Goal: Task Accomplishment & Management: Use online tool/utility

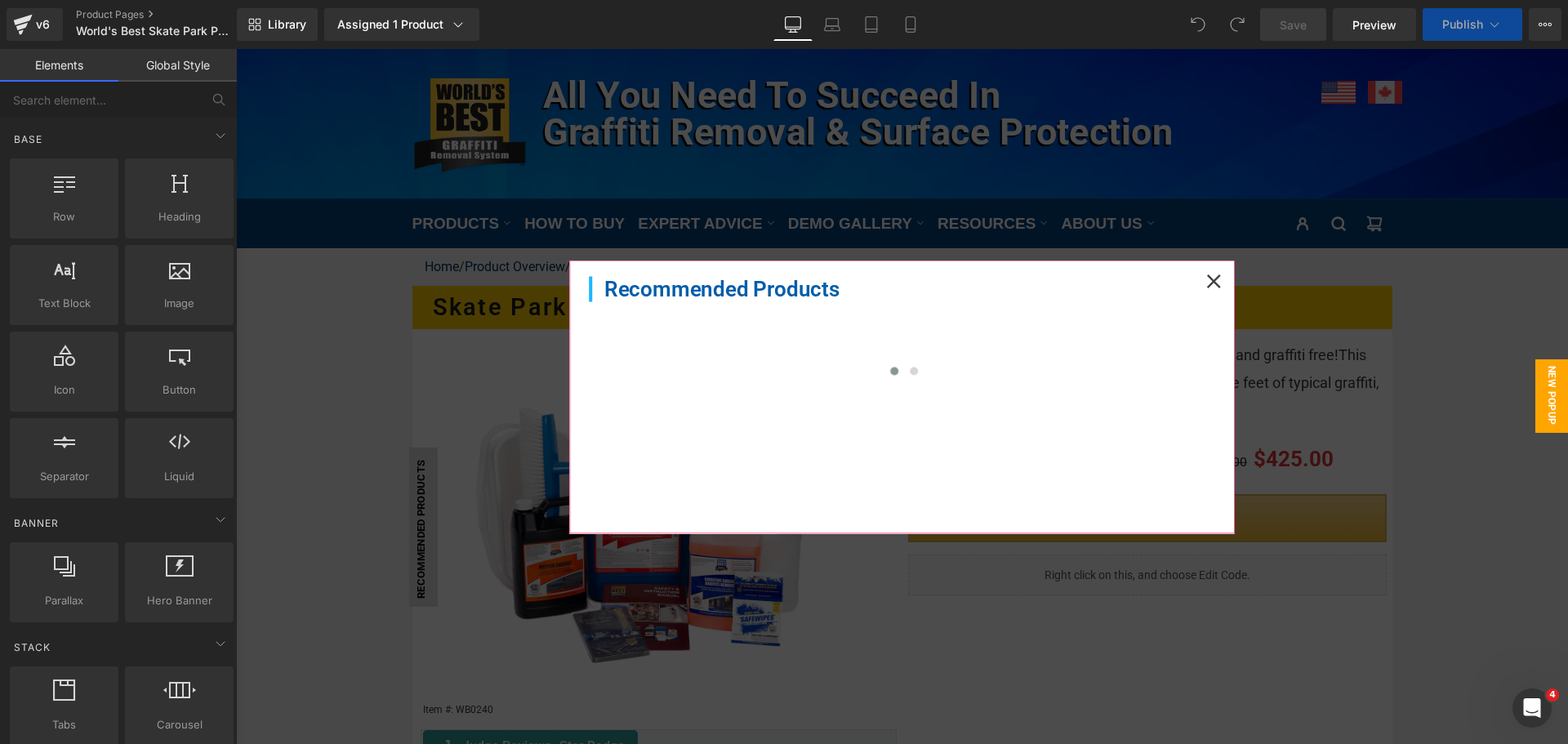
click at [1207, 279] on icon at bounding box center [1214, 281] width 14 height 14
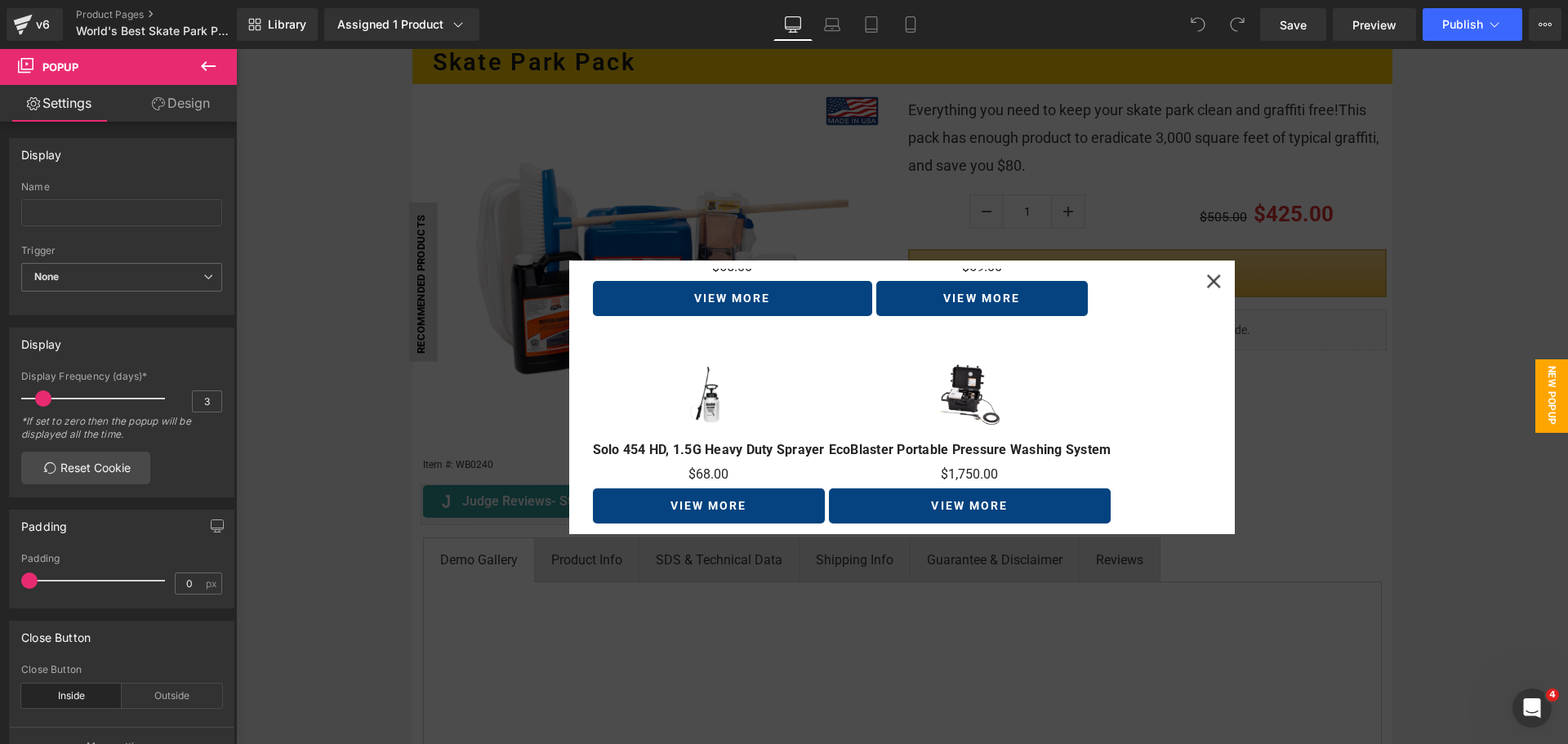
scroll to position [52, 0]
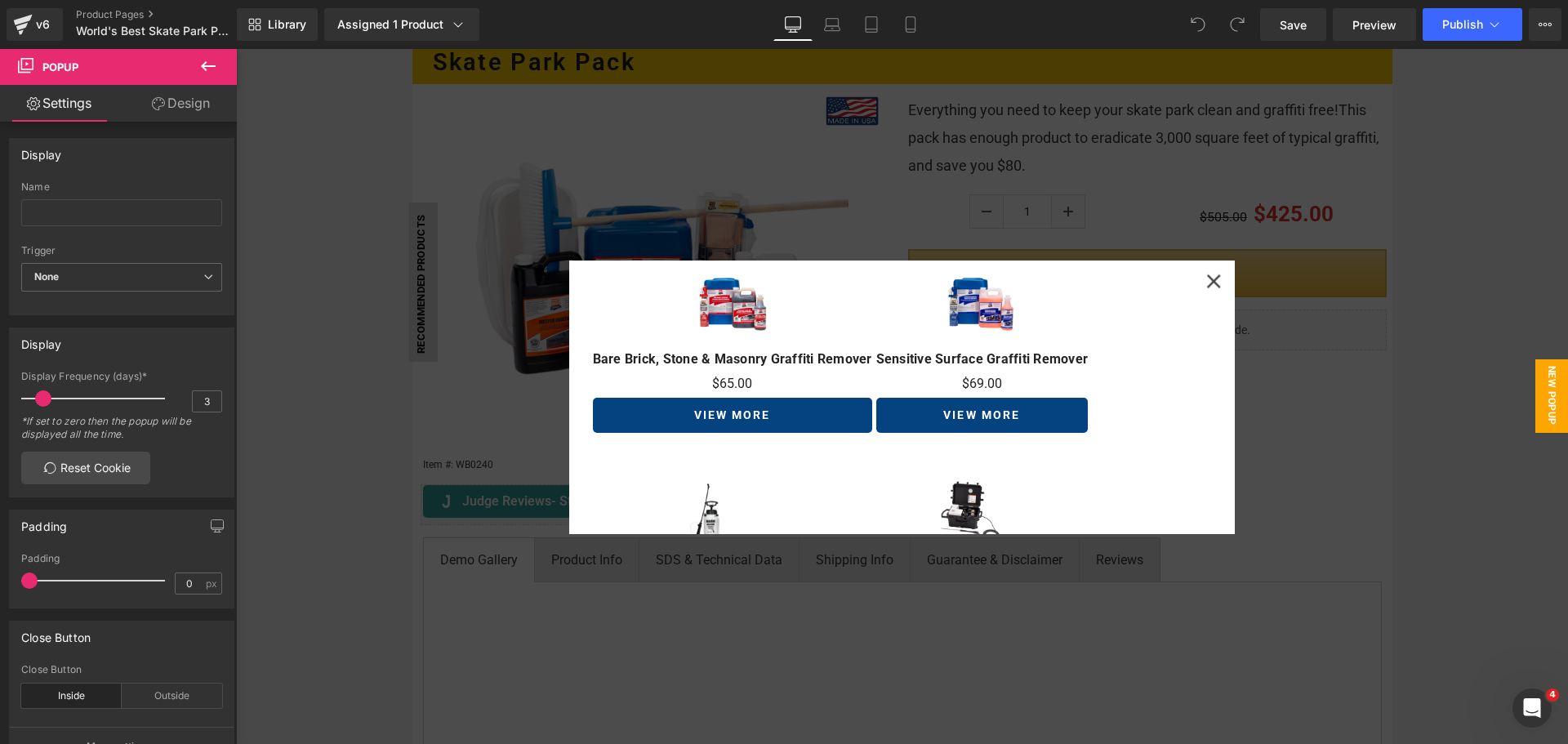
click at [1485, 433] on div at bounding box center [901, 396] width 1332 height 695
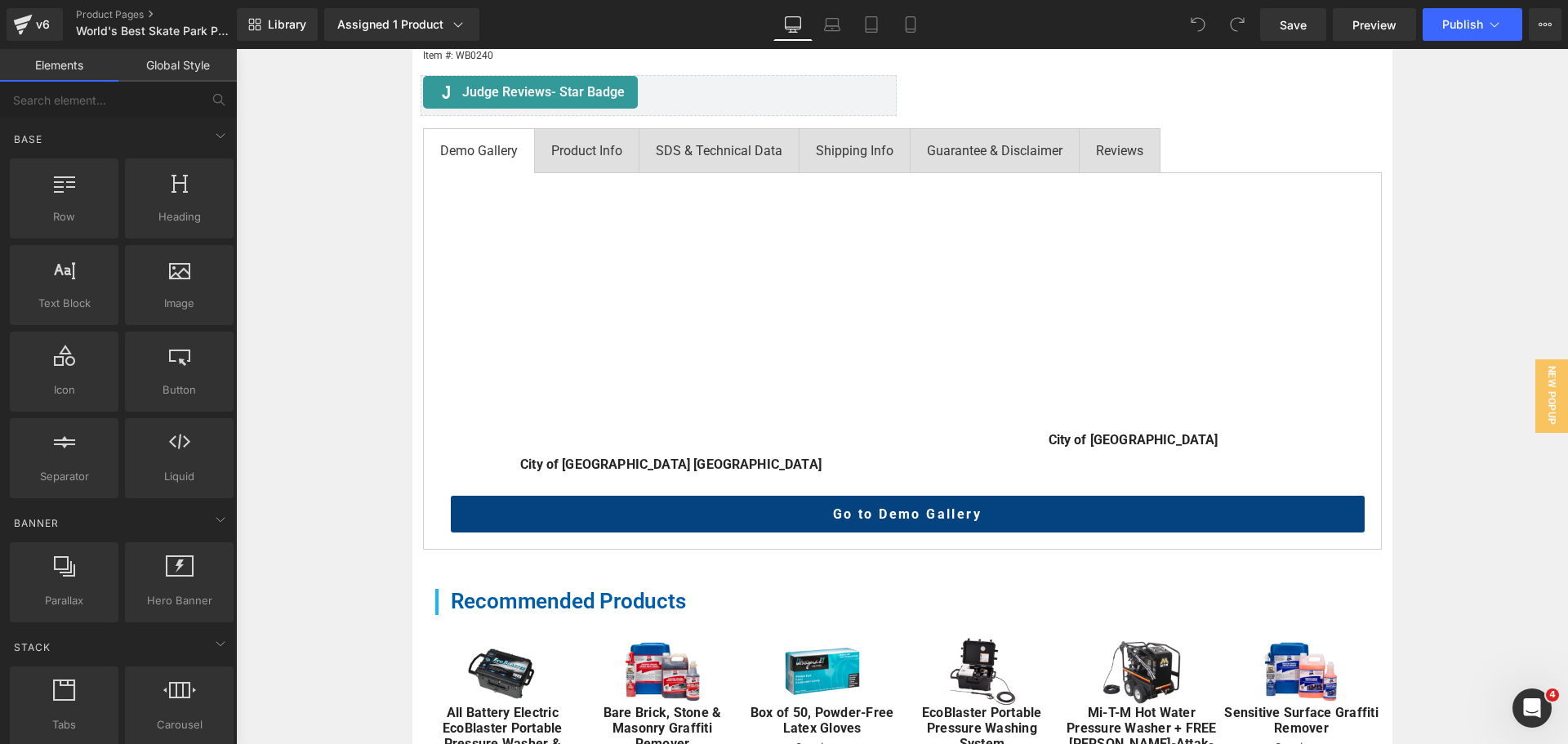
scroll to position [654, 0]
click at [609, 152] on div "Product Info" at bounding box center [587, 152] width 71 height 21
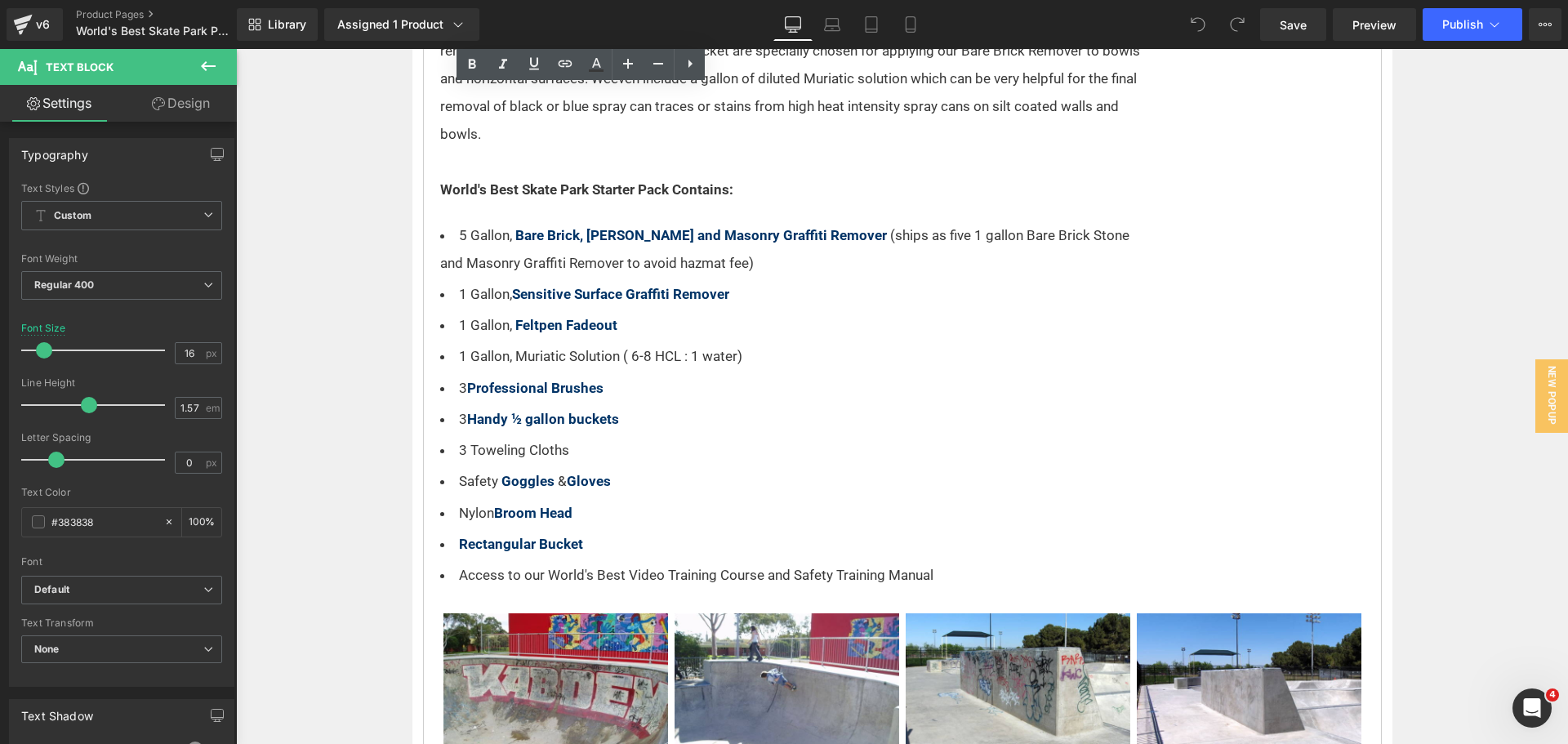
scroll to position [899, 0]
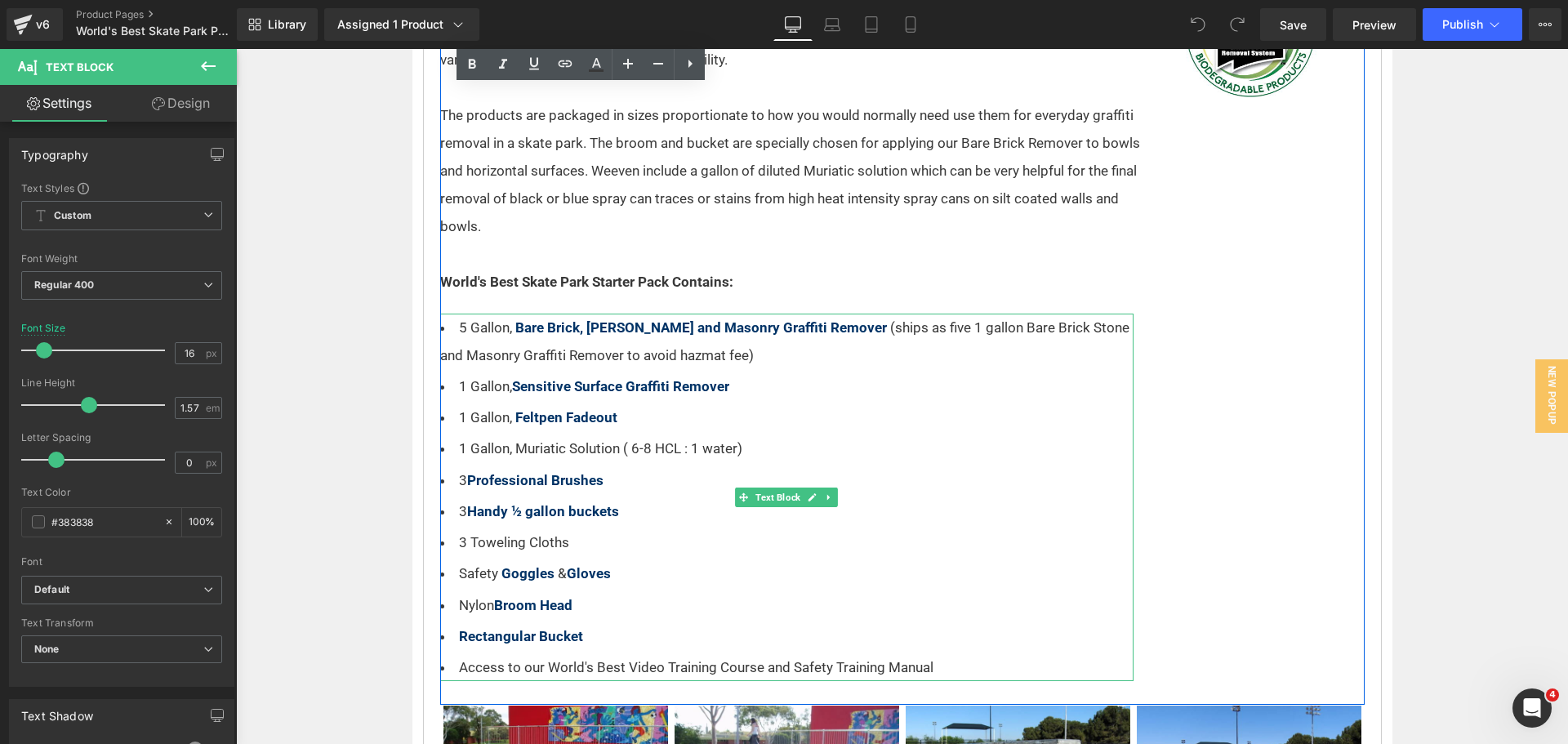
click at [644, 547] on li "3 Toweling Cloths" at bounding box center [786, 542] width 693 height 28
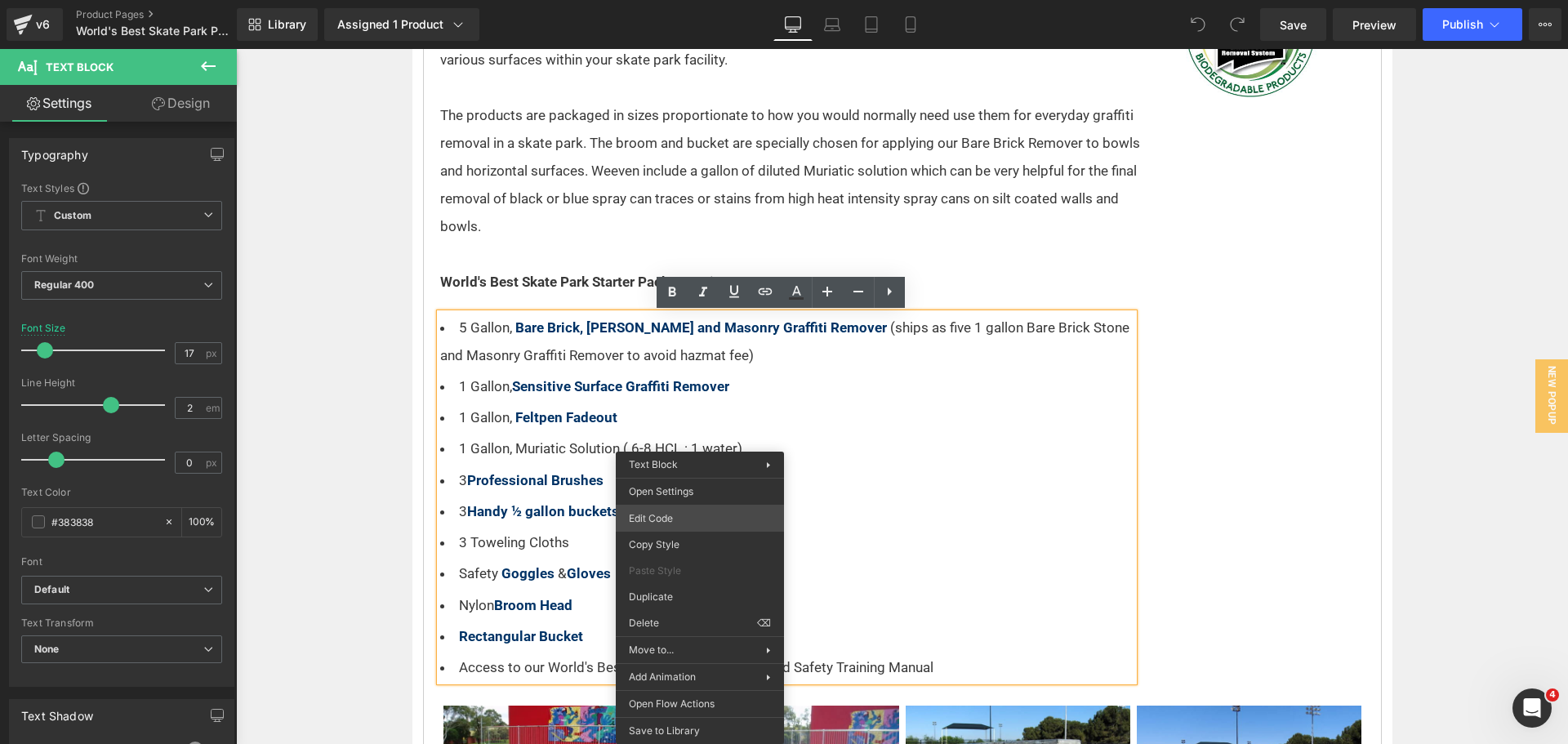
click at [677, 0] on div "You are previewing how the will restyle your page. You can not edit Elements in…" at bounding box center [784, 0] width 1568 height 0
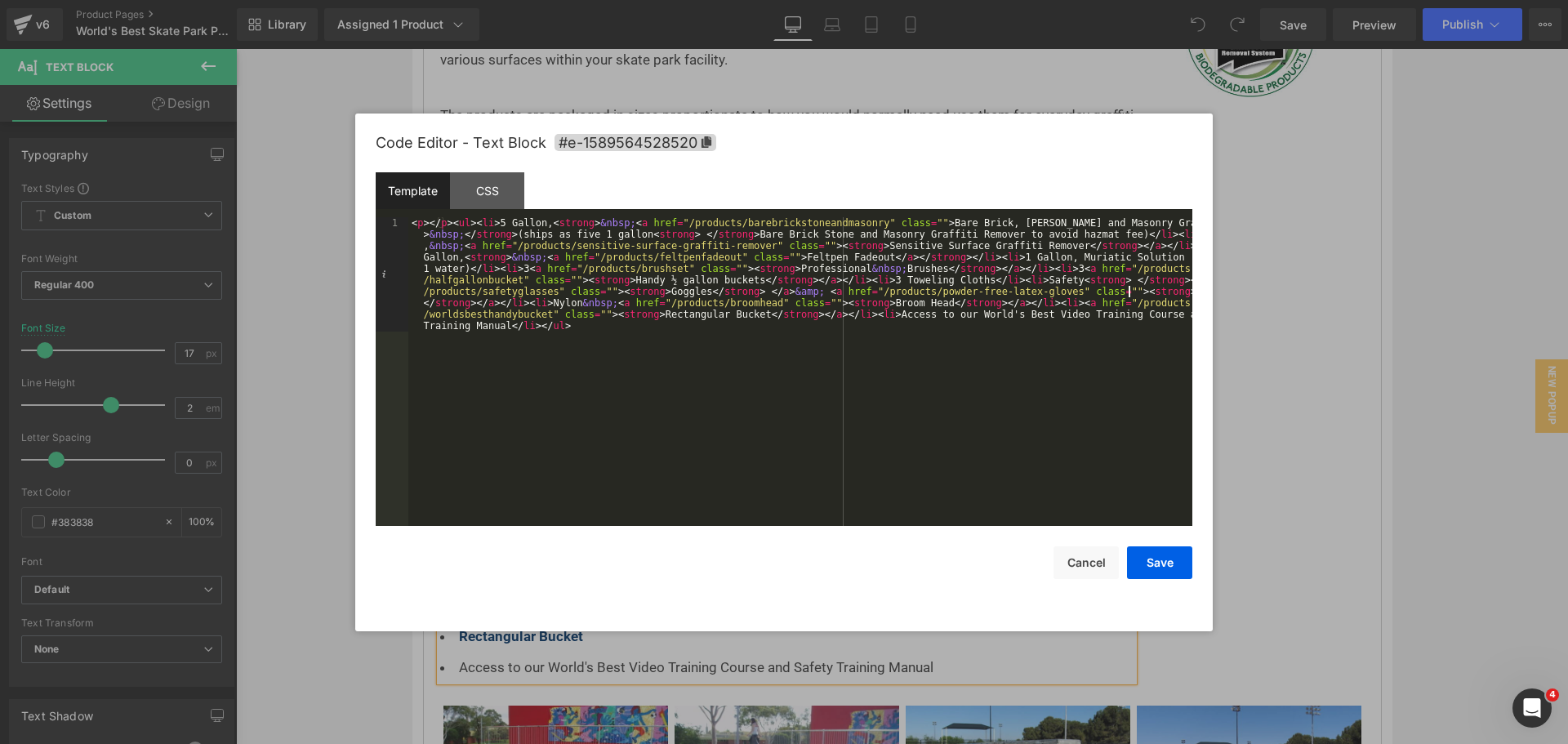
click at [1126, 289] on div "< p > </ p > < ul > < li > 5 Gallon, < strong > &nbsp; < a href = "/products/ba…" at bounding box center [799, 485] width 784 height 537
click at [646, 290] on div "< p > </ p > < ul > < li > 5 Gallon, < strong > &nbsp; < a href = "/products/ba…" at bounding box center [799, 485] width 784 height 537
click at [647, 289] on div "< p > </ p > < ul > < li > 5 Gallon, < strong > &nbsp; < a href = "/products/ba…" at bounding box center [799, 485] width 784 height 537
click at [1167, 565] on button "Save" at bounding box center [1160, 563] width 65 height 33
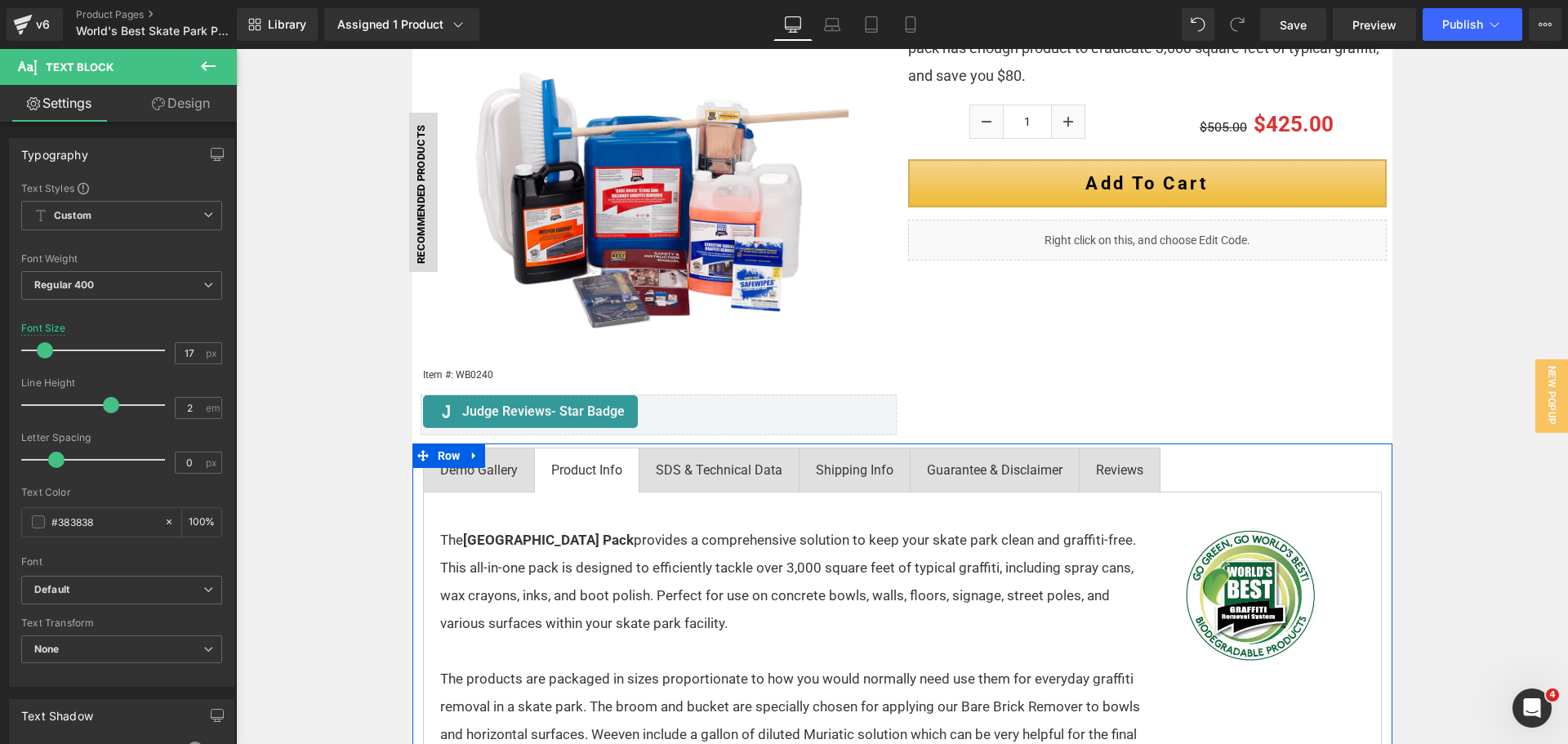
scroll to position [81, 0]
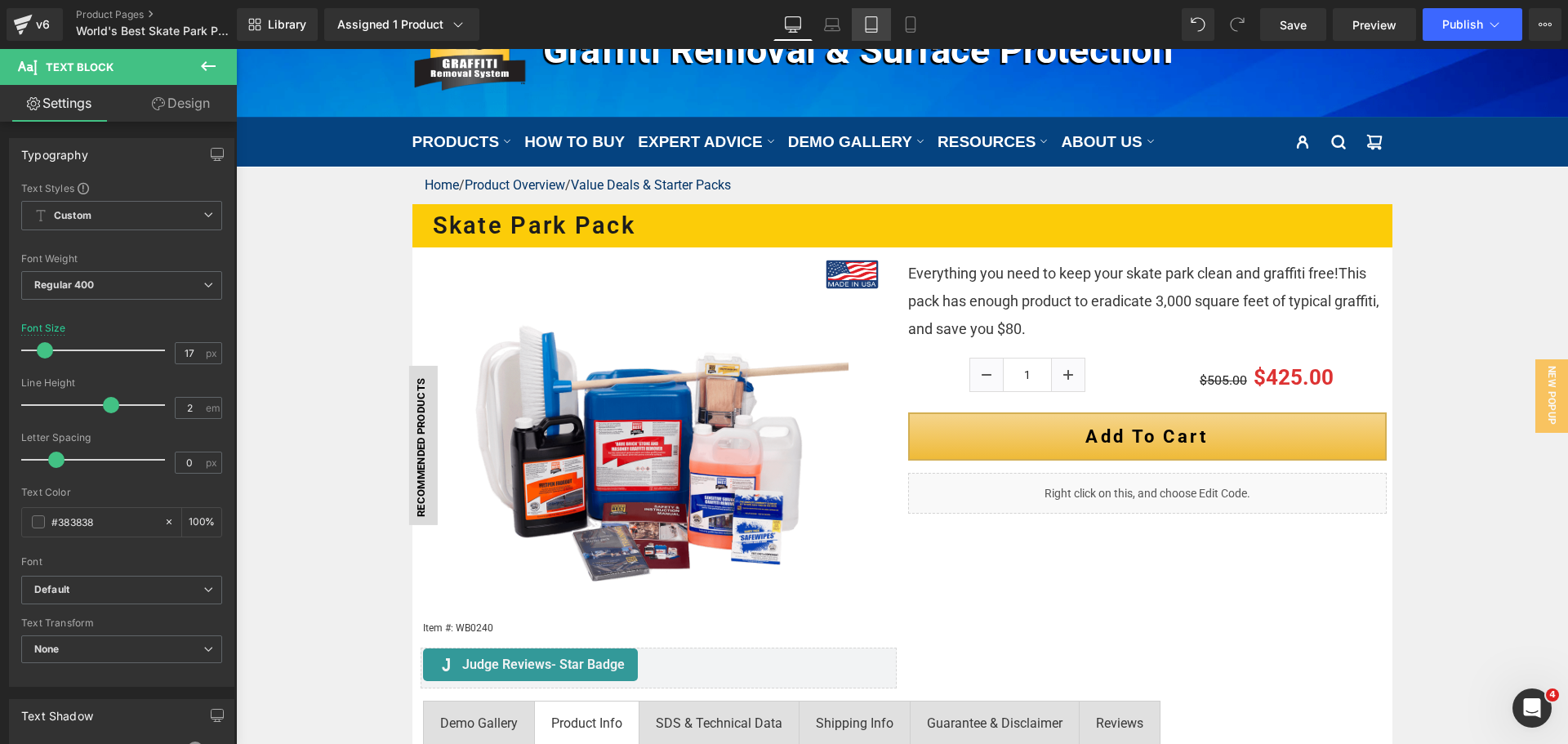
click at [880, 26] on icon at bounding box center [871, 24] width 16 height 16
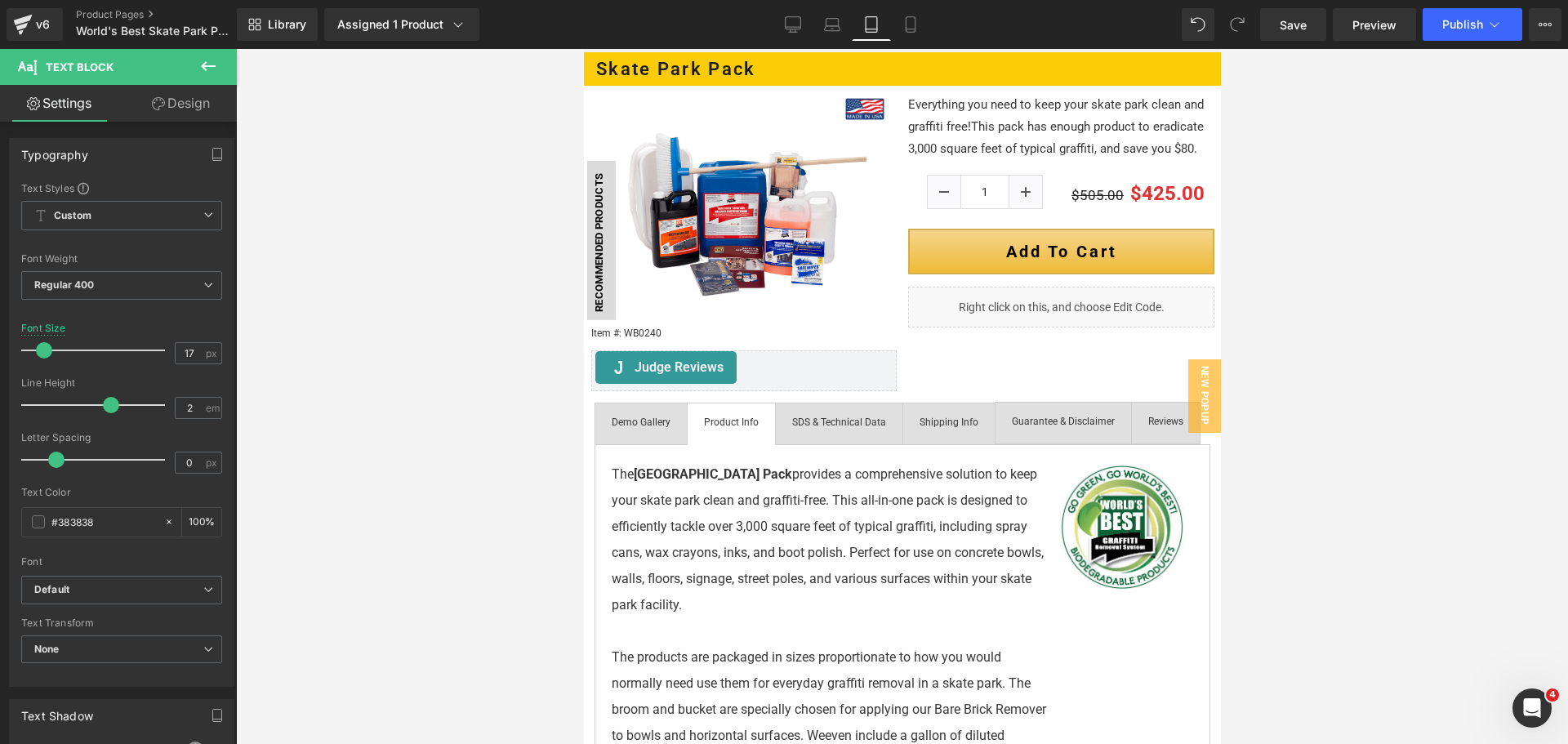
scroll to position [0, 0]
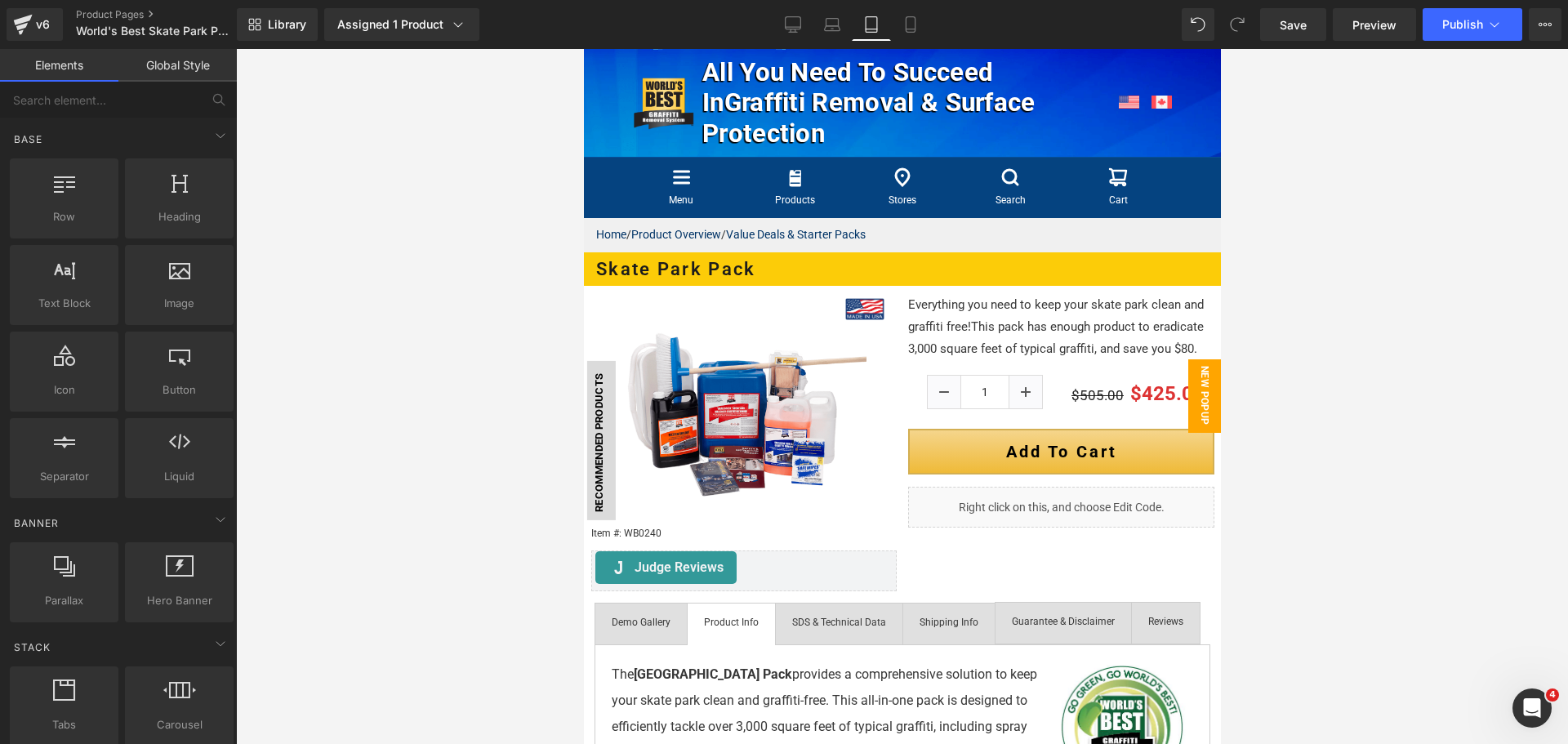
click at [1195, 387] on span "New Popup" at bounding box center [1203, 396] width 33 height 73
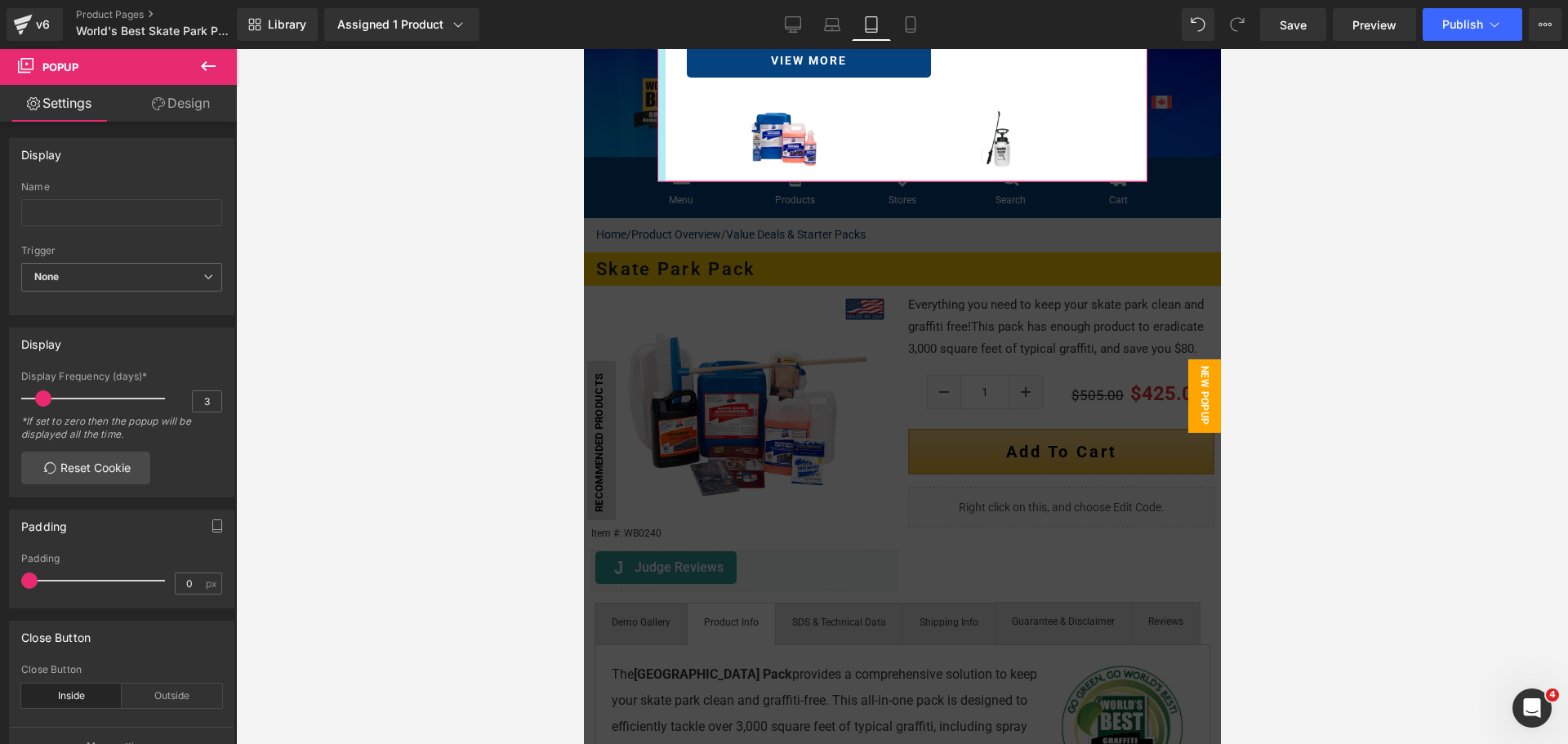
click at [657, 149] on div at bounding box center [661, 50] width 8 height 266
click at [213, 105] on link "Design" at bounding box center [181, 103] width 119 height 37
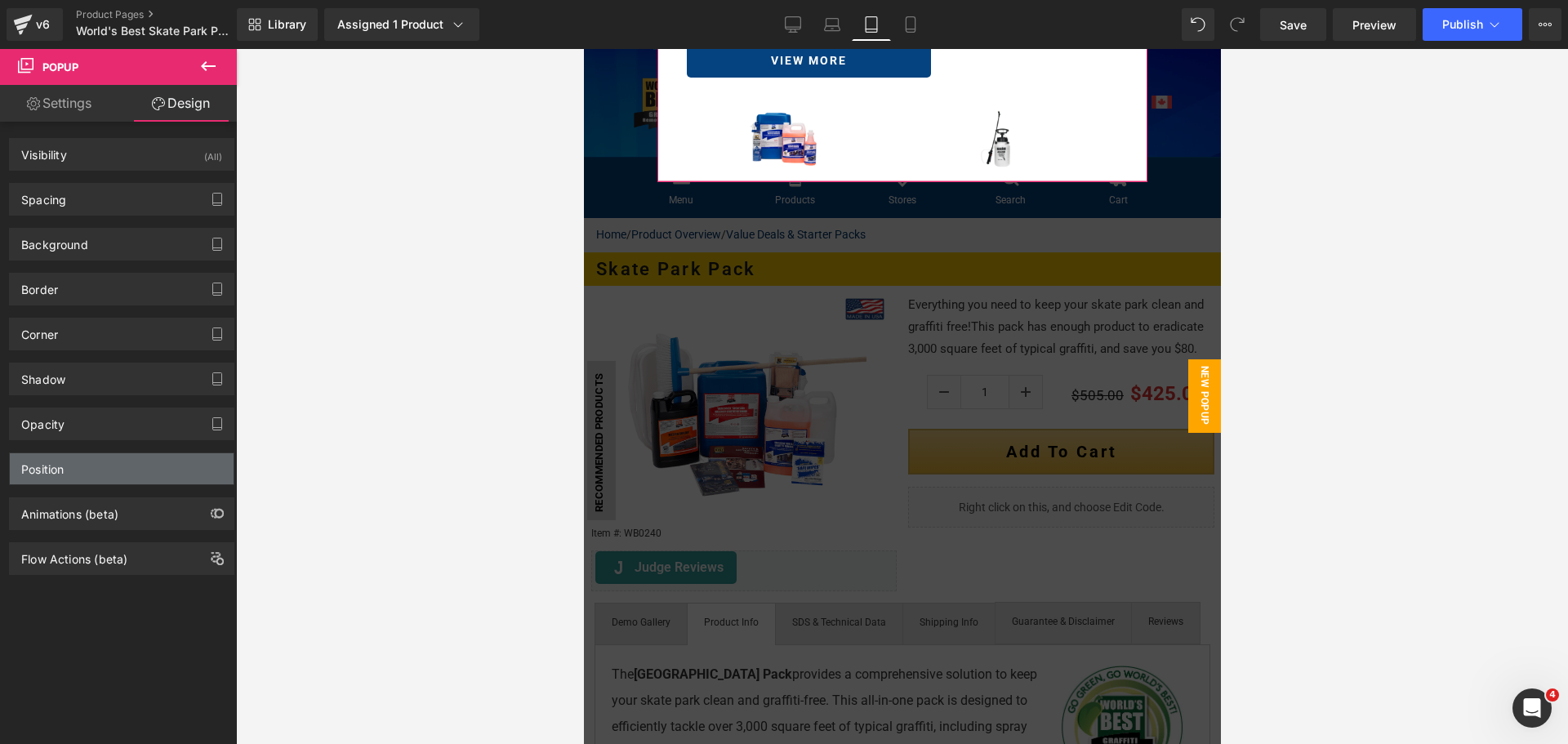
click at [90, 470] on div "Position" at bounding box center [122, 469] width 224 height 31
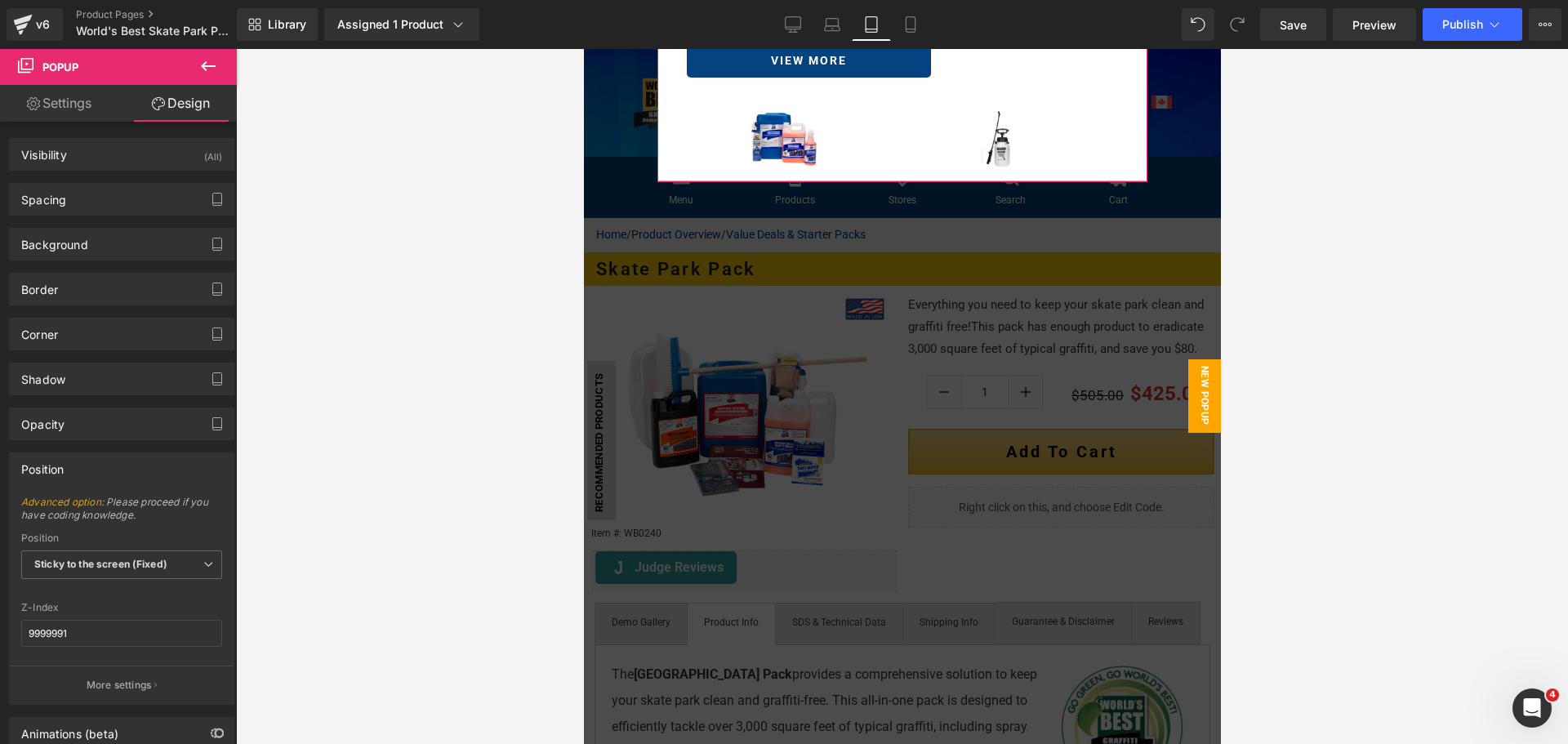
drag, startPoint x: 124, startPoint y: 687, endPoint x: 124, endPoint y: 678, distance: 9.0
click at [124, 687] on p "More settings" at bounding box center [119, 685] width 65 height 15
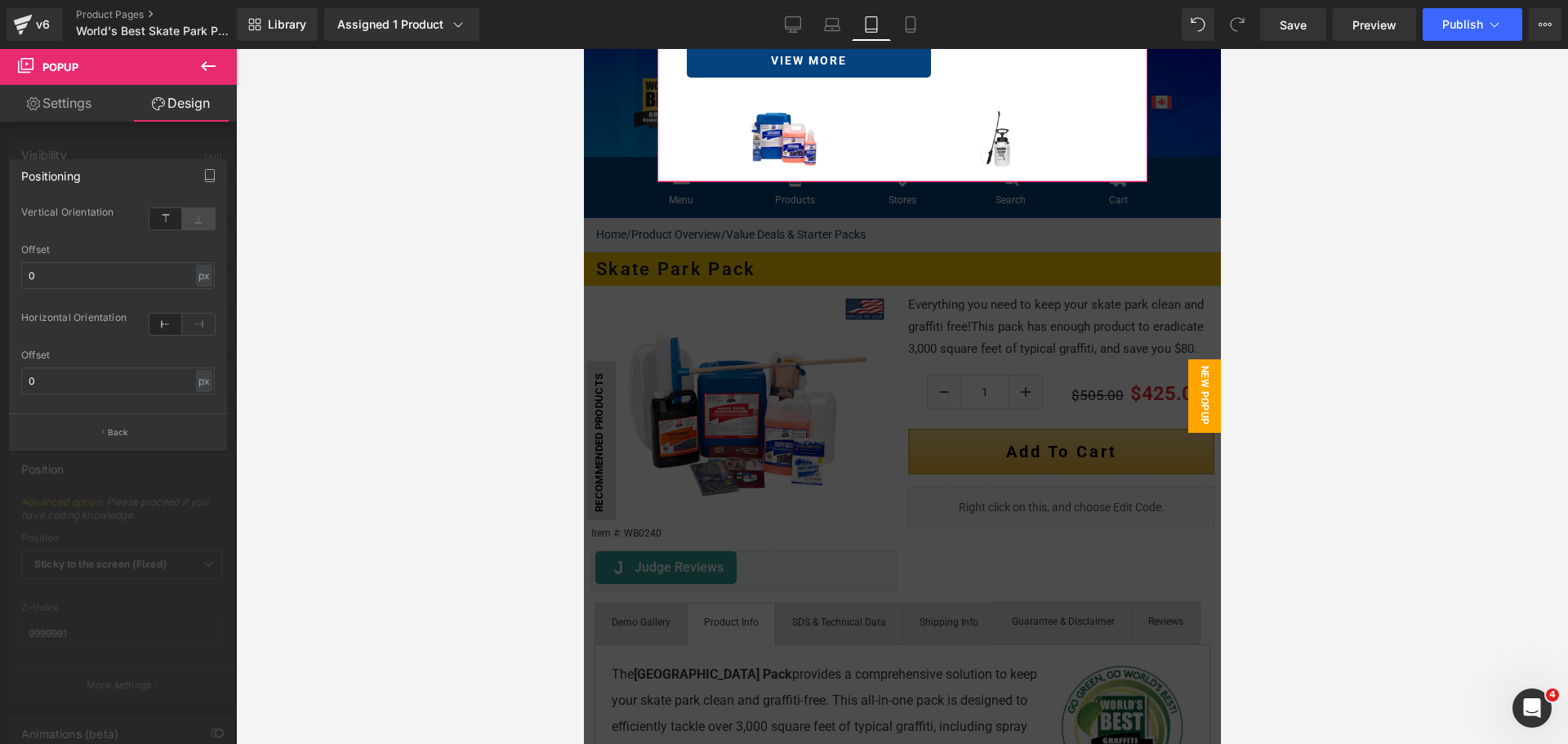
click at [193, 216] on icon at bounding box center [198, 218] width 33 height 21
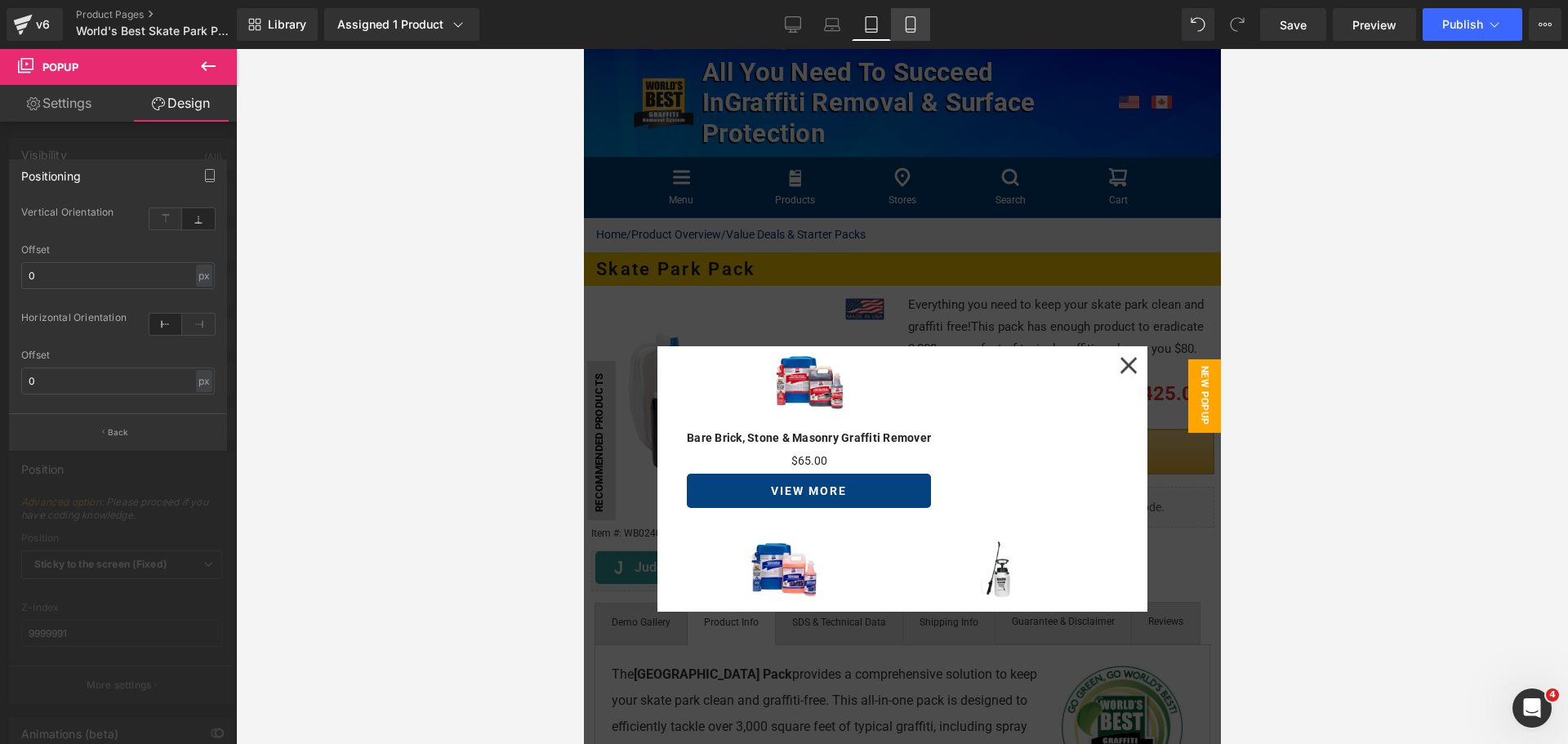
click at [914, 23] on icon at bounding box center [909, 25] width 9 height 16
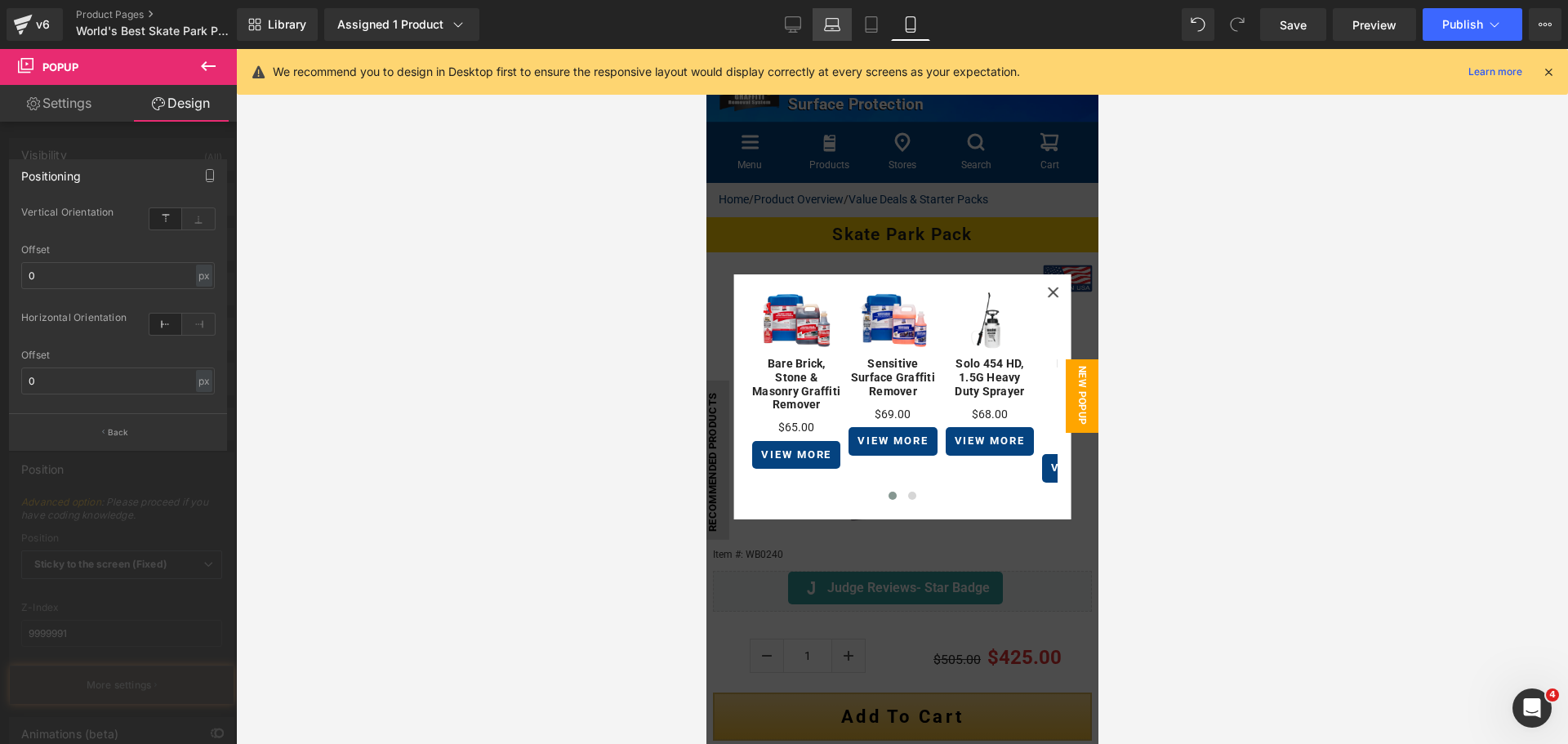
click at [839, 23] on icon at bounding box center [832, 22] width 12 height 7
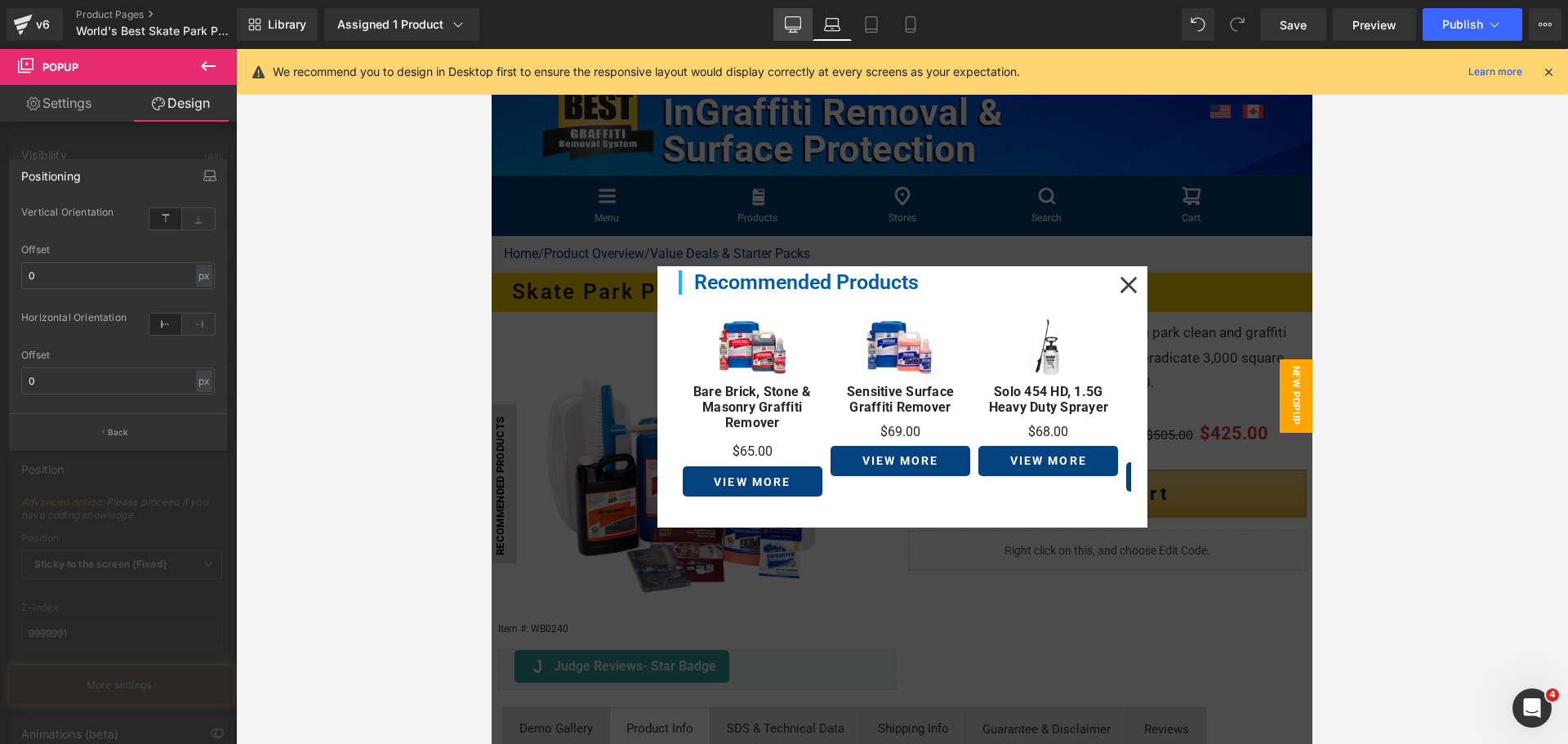
click at [793, 17] on icon at bounding box center [793, 23] width 16 height 12
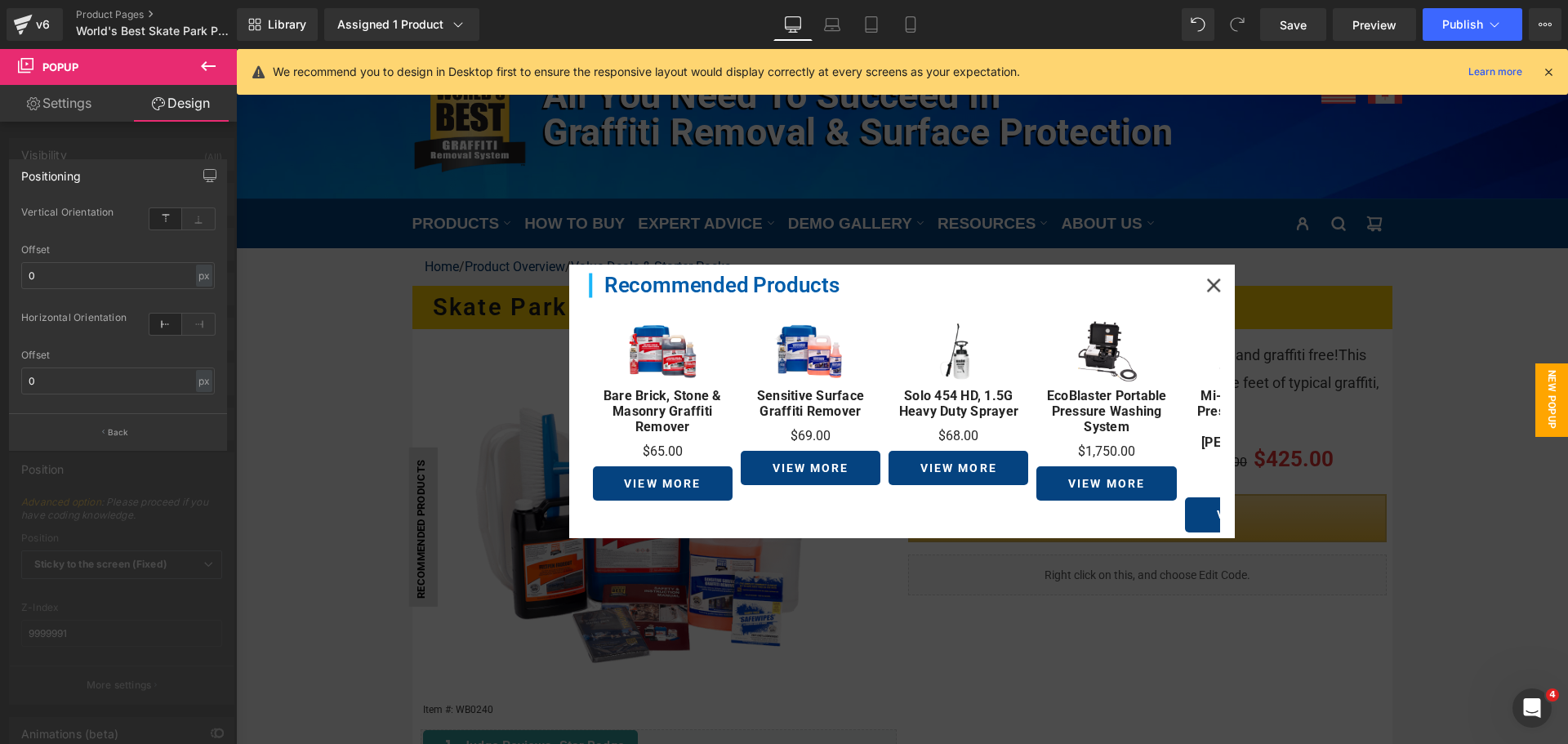
scroll to position [1, 0]
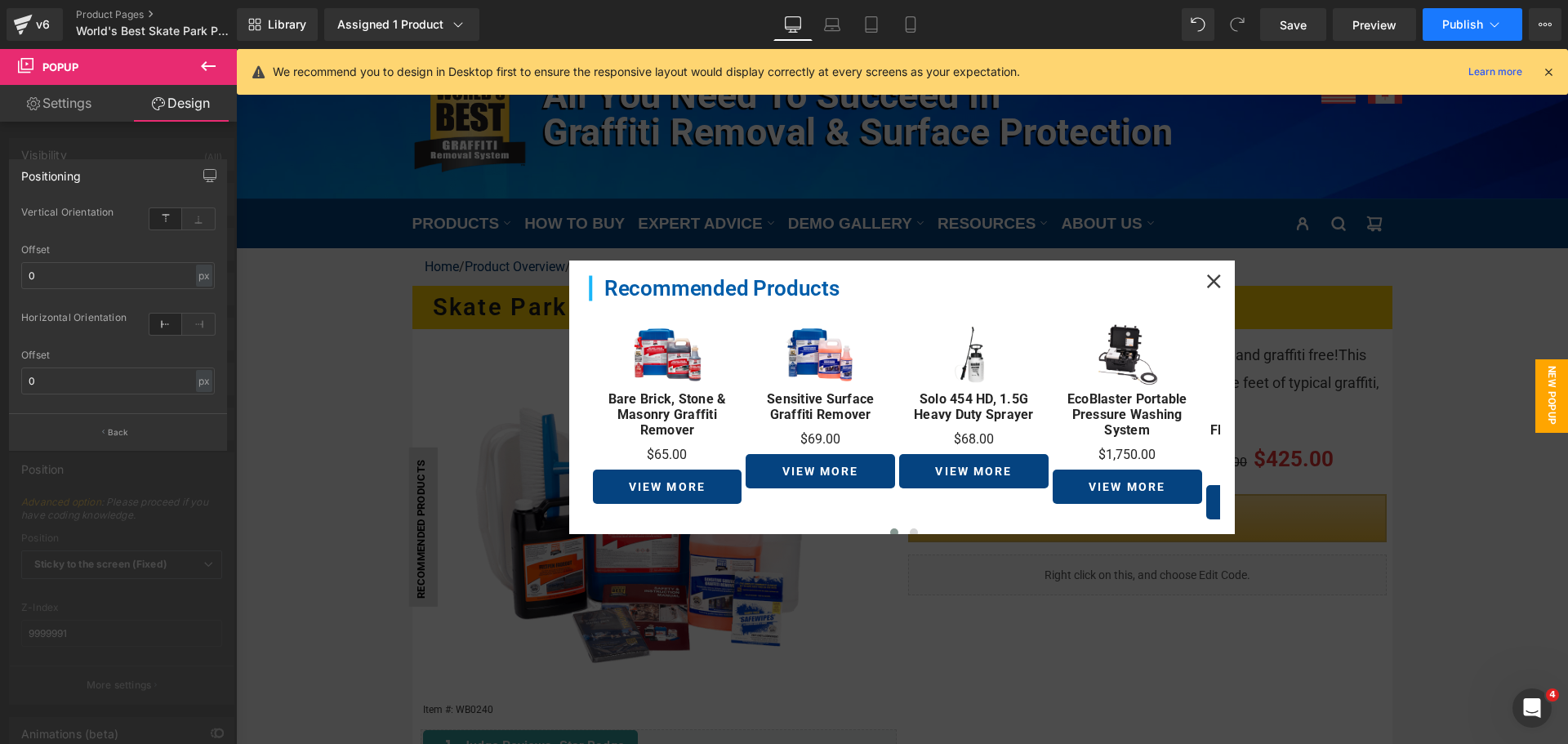
click at [1457, 32] on button "Publish" at bounding box center [1472, 24] width 100 height 33
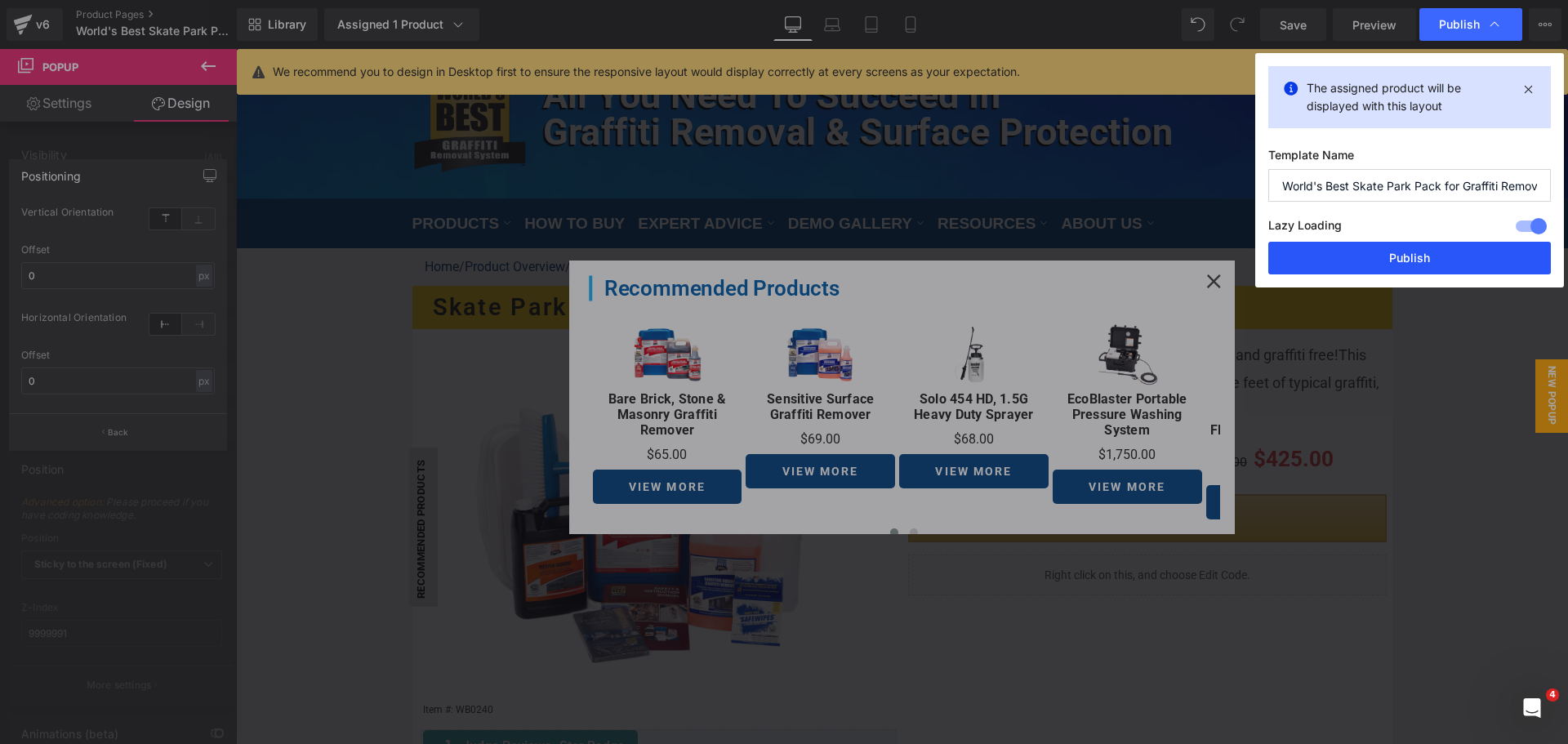
drag, startPoint x: 1394, startPoint y: 255, endPoint x: 1155, endPoint y: 207, distance: 243.8
click at [1394, 255] on button "Publish" at bounding box center [1409, 258] width 282 height 33
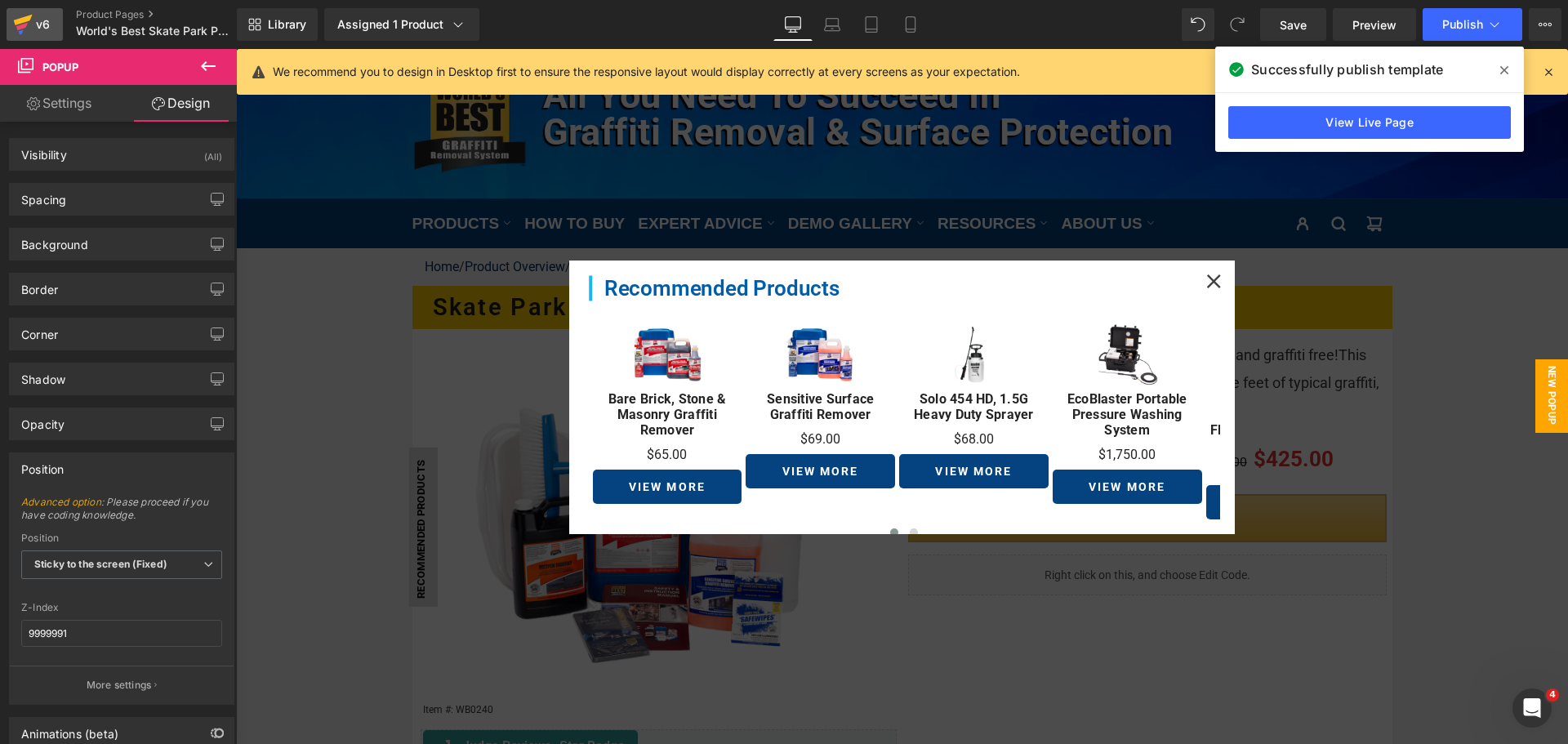
click at [37, 26] on div "v6" at bounding box center [43, 24] width 21 height 21
